Goal: Information Seeking & Learning: Learn about a topic

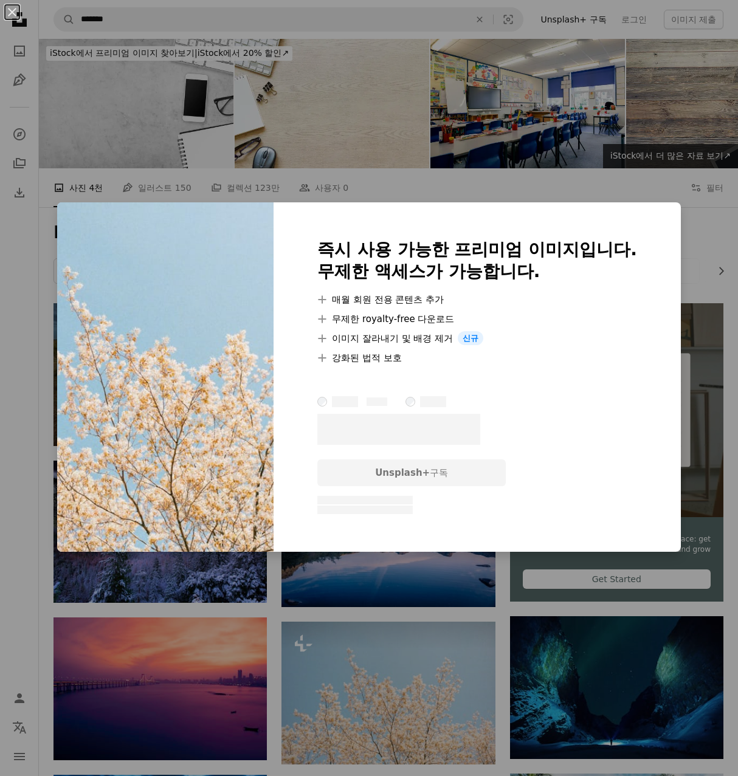
scroll to position [365, 0]
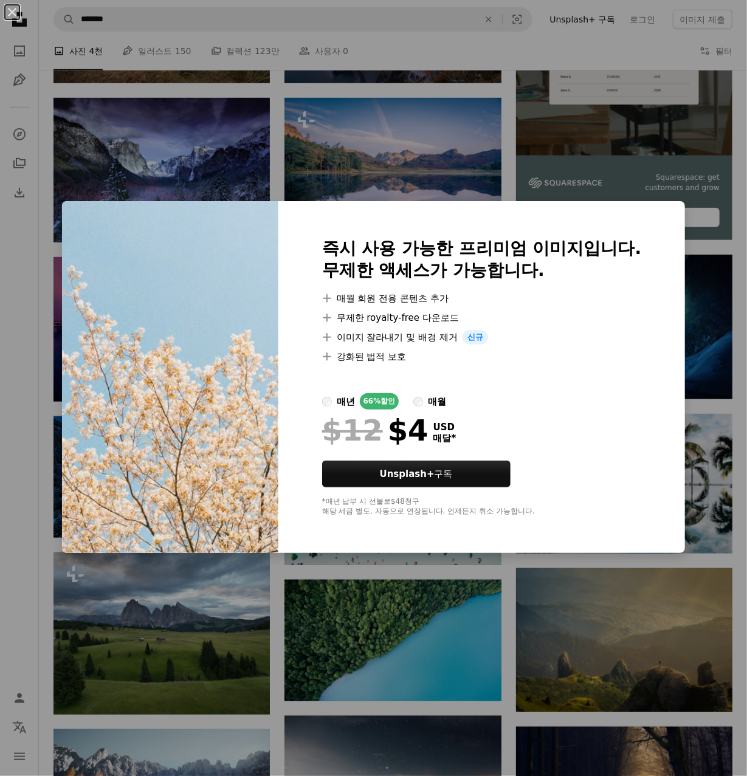
click at [506, 605] on div "An X shape 즉시 사용 가능한 프리미엄 이미지입니다. 무제한 액세스가 가능합니다. A plus sign 매월 회원 전용 콘텐츠 추가 A…" at bounding box center [373, 388] width 747 height 776
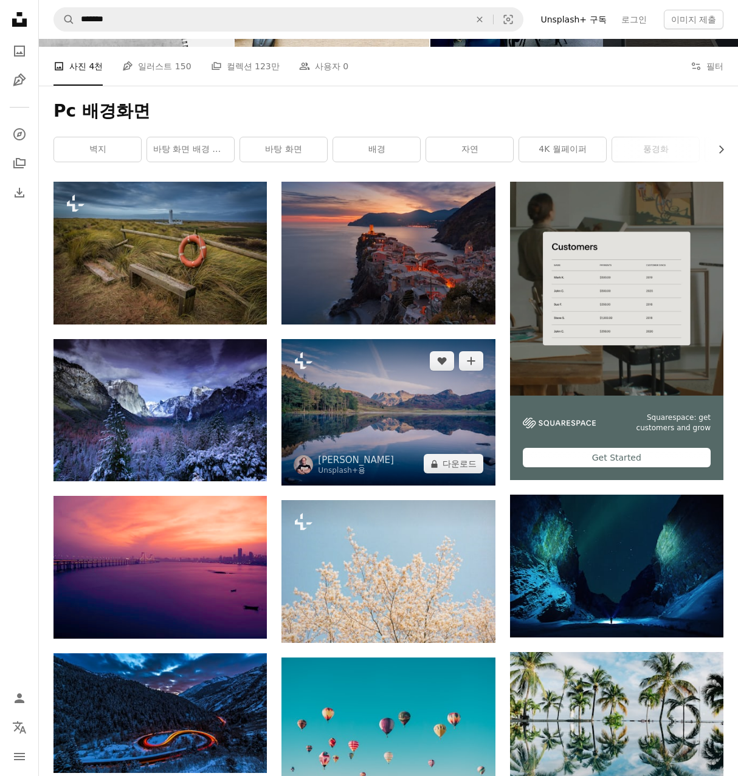
scroll to position [0, 0]
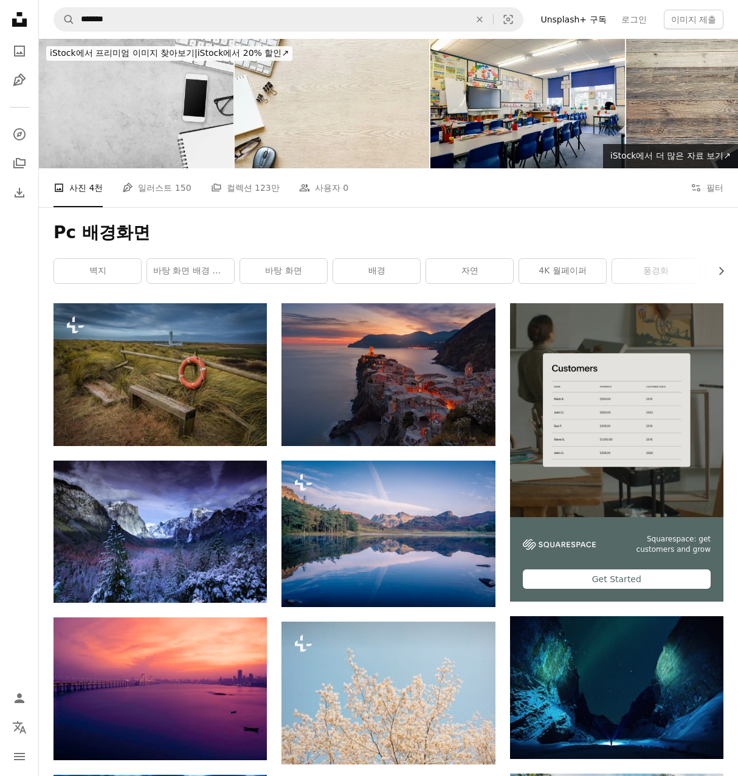
click at [119, 248] on div "Pc 배경화면 Chevron right 벽지 바탕 화면 배경 무늬 바탕 화면 배경 자연 4K 월페이퍼 풍경화 검은 벽지 PC 벽지 HD 라이브…" at bounding box center [388, 255] width 699 height 96
click at [95, 227] on h1 "Pc 배경화면" at bounding box center [388, 233] width 670 height 22
click at [91, 182] on li "A photo 사진 4천" at bounding box center [77, 187] width 49 height 39
click at [153, 187] on link "Pen Tool 일러스트 150" at bounding box center [156, 187] width 69 height 39
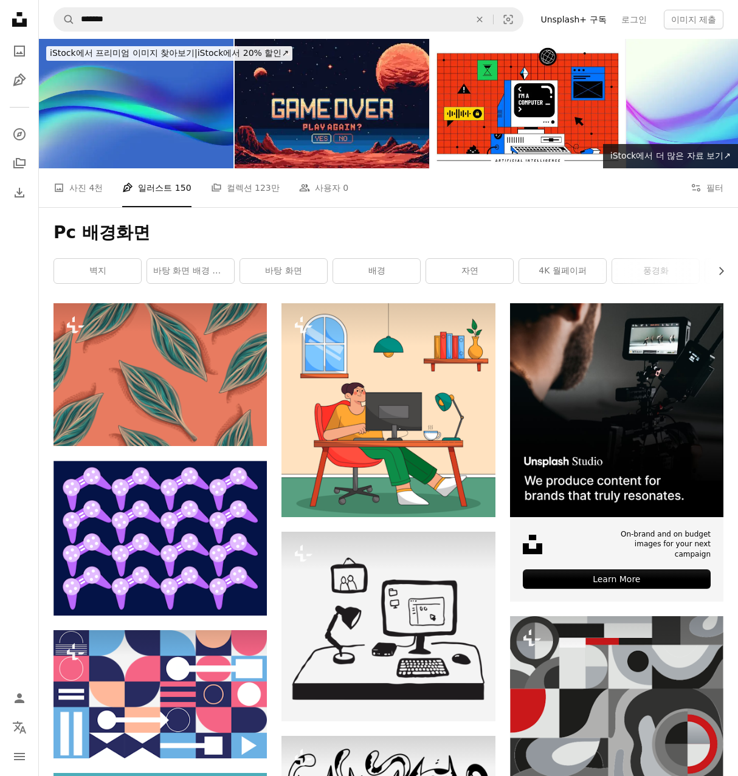
click at [50, 194] on div "A photo 사진 4천 Pen Tool 일러스트 150 A stack of folders 컬렉션 123만 People 사용자 0 A copy…" at bounding box center [388, 187] width 699 height 39
click at [80, 183] on link "A photo 사진 4천" at bounding box center [77, 187] width 49 height 39
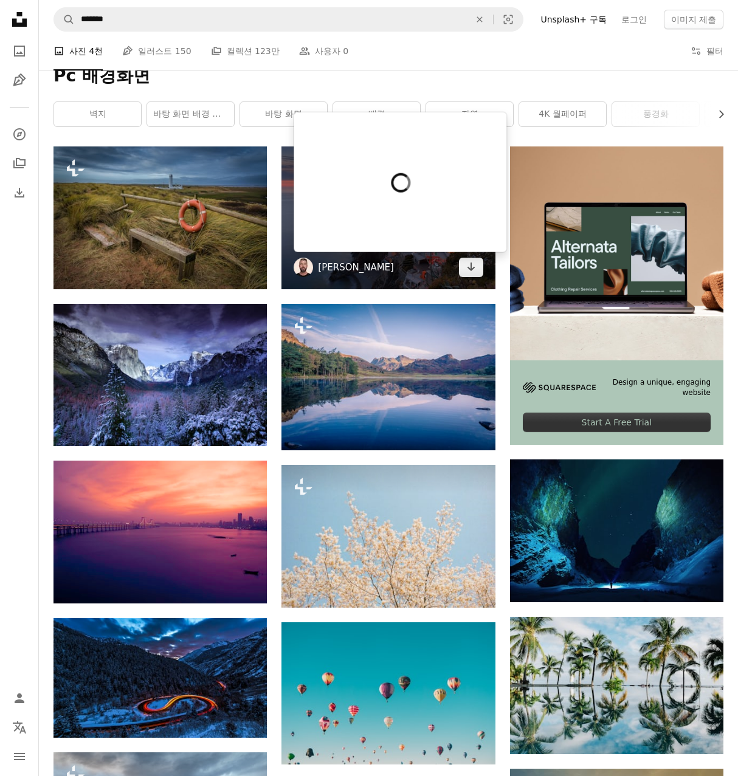
scroll to position [243, 0]
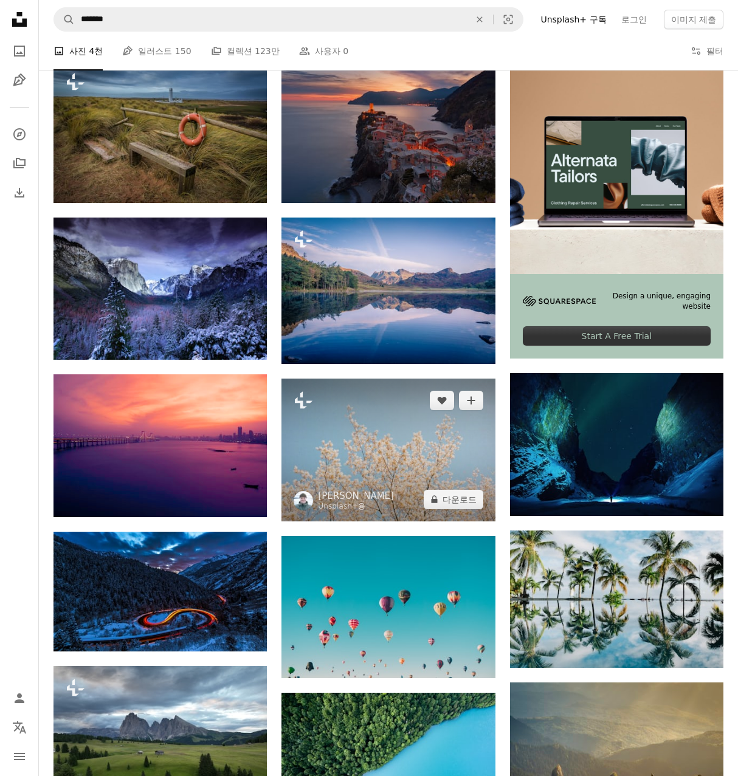
drag, startPoint x: 365, startPoint y: 421, endPoint x: 349, endPoint y: 428, distance: 16.9
click at [349, 428] on img at bounding box center [387, 450] width 213 height 143
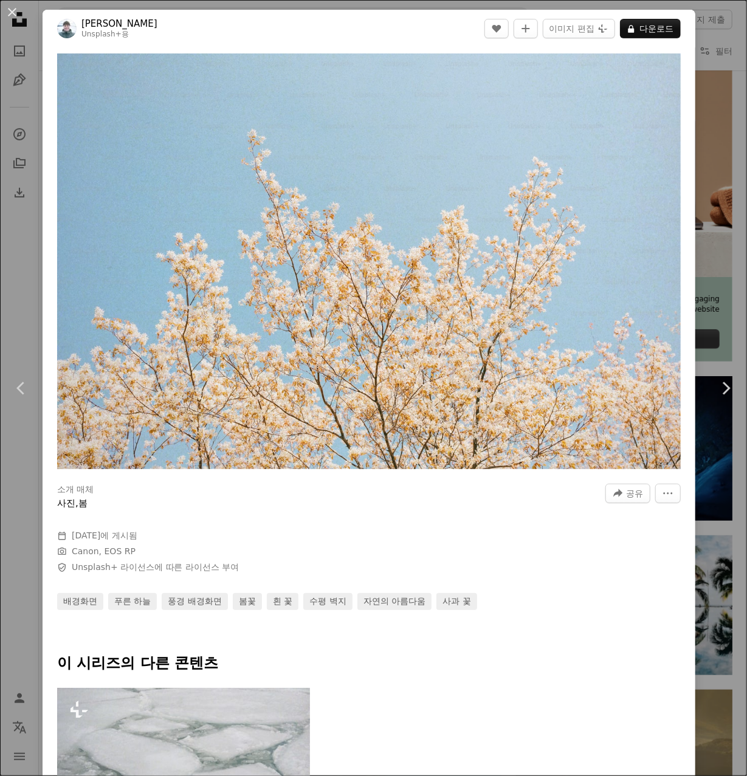
click at [719, 140] on div "An X shape Chevron left Chevron right [PERSON_NAME] Unsplash+ 용 A heart A plus …" at bounding box center [373, 388] width 747 height 776
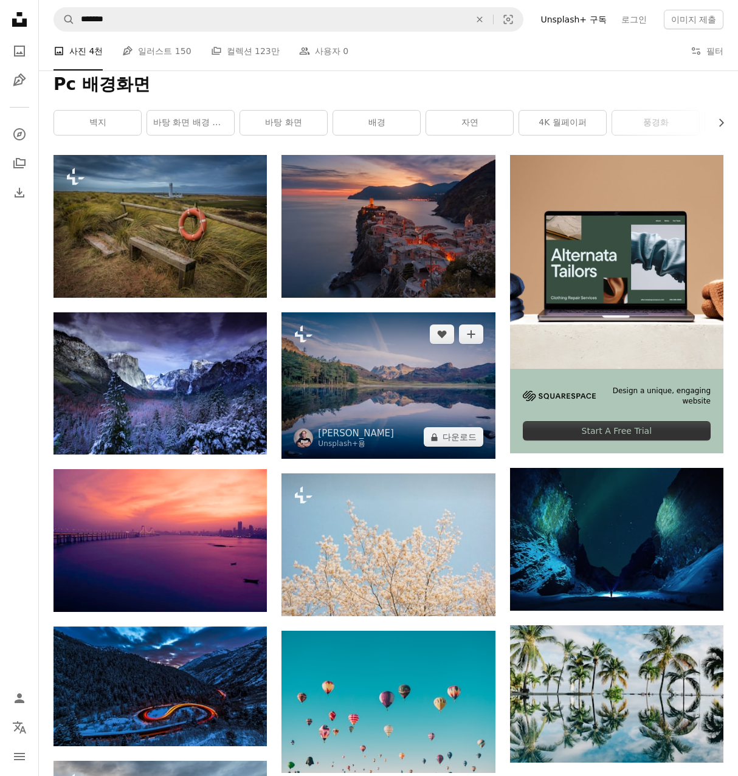
scroll to position [61, 0]
